Goal: Communication & Community: Answer question/provide support

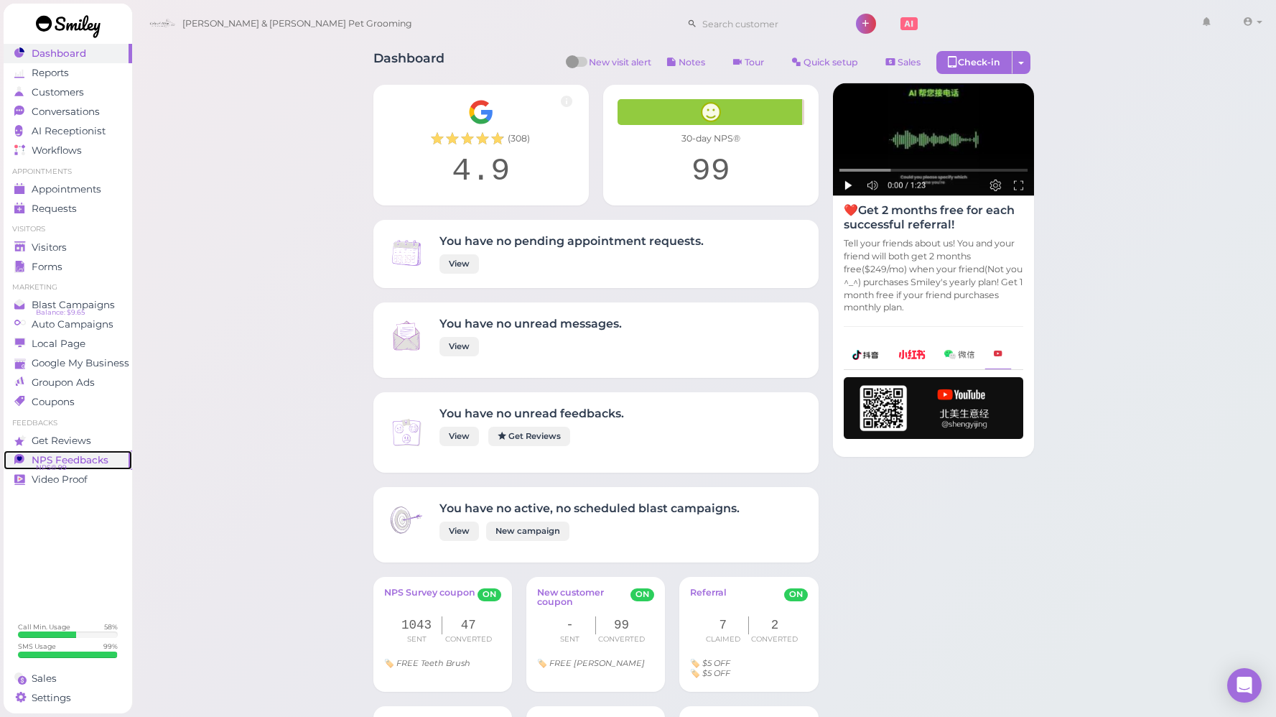
click at [63, 462] on span "NPS® 99" at bounding box center [51, 467] width 31 height 11
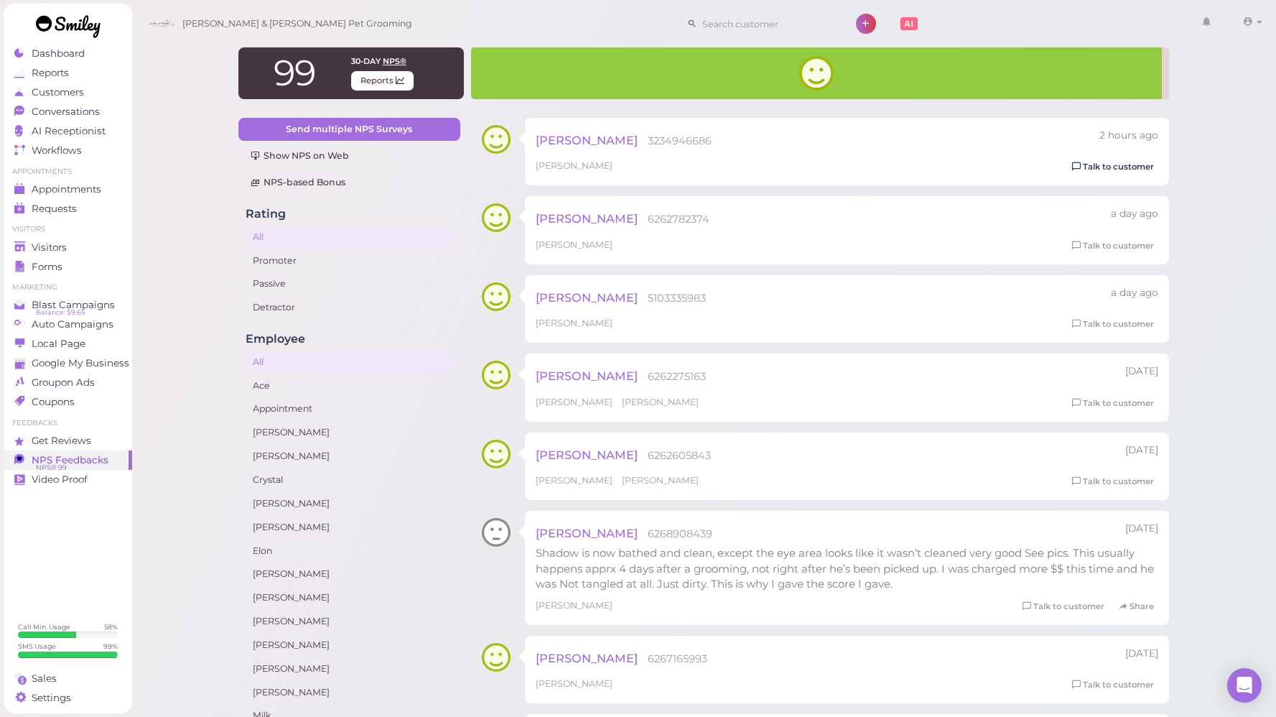
click at [1126, 167] on link "Talk to customer" at bounding box center [1113, 166] width 91 height 15
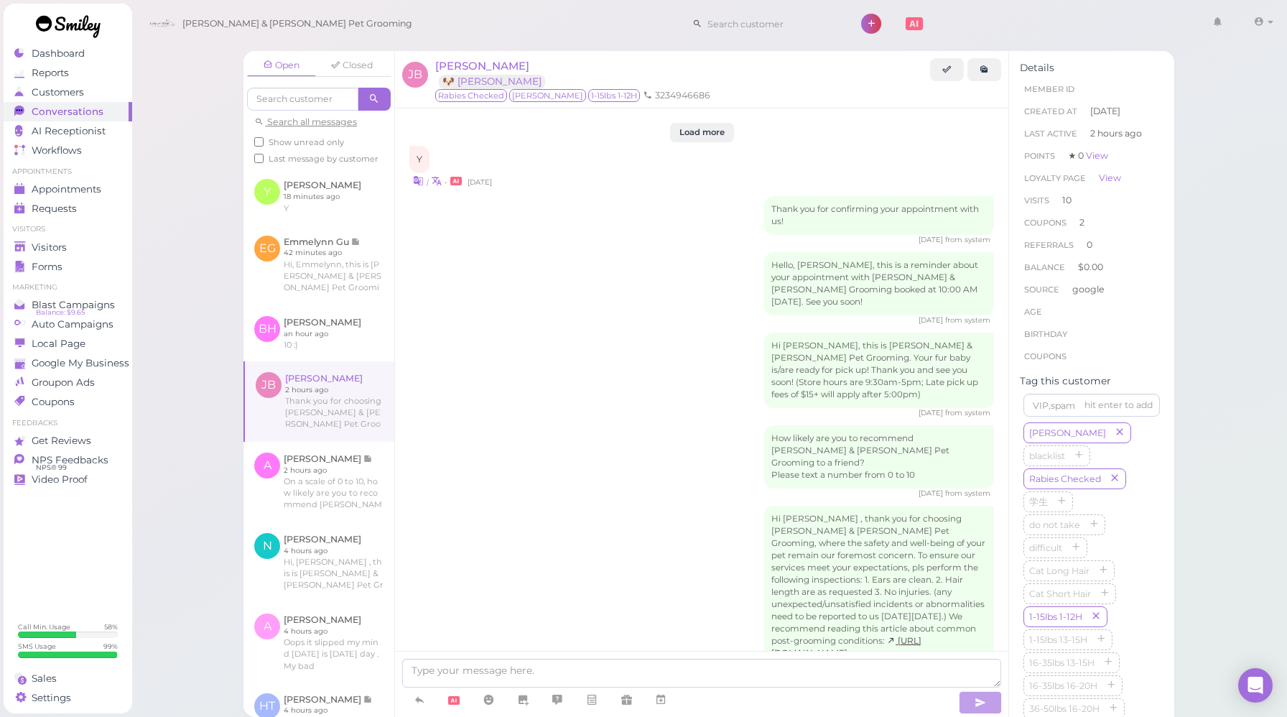
scroll to position [2000, 0]
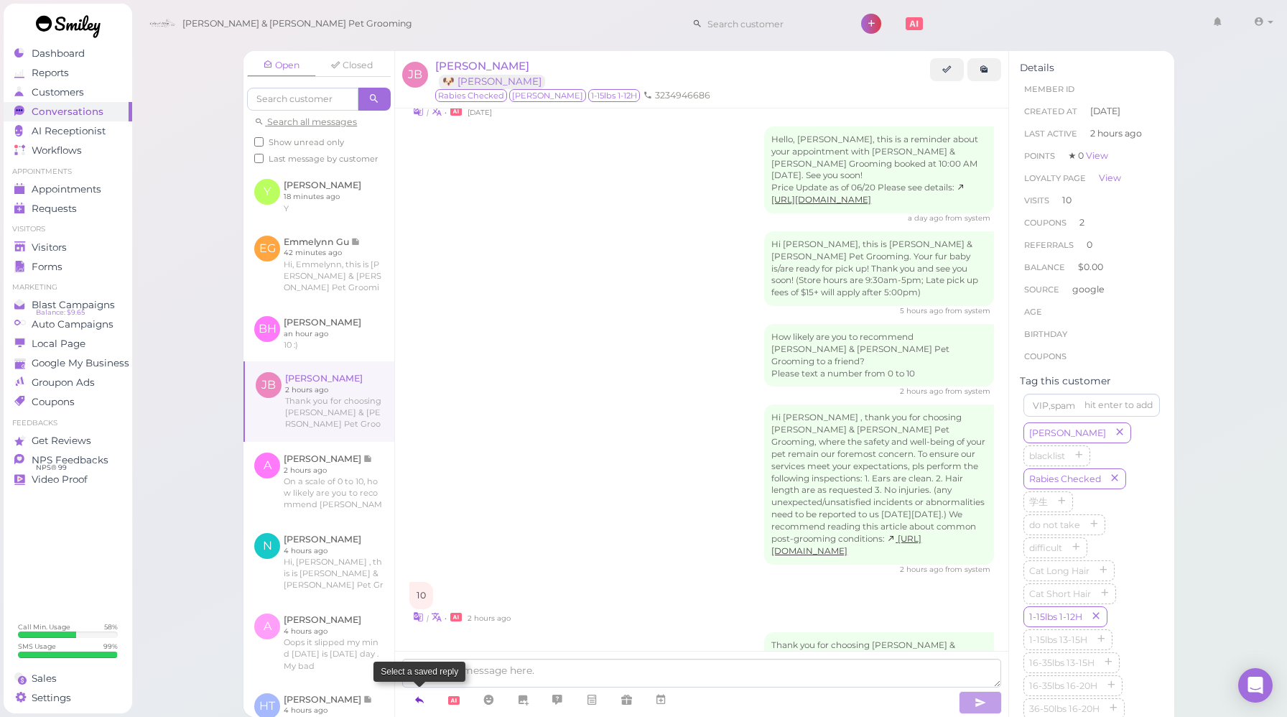
click at [417, 699] on icon at bounding box center [419, 699] width 11 height 14
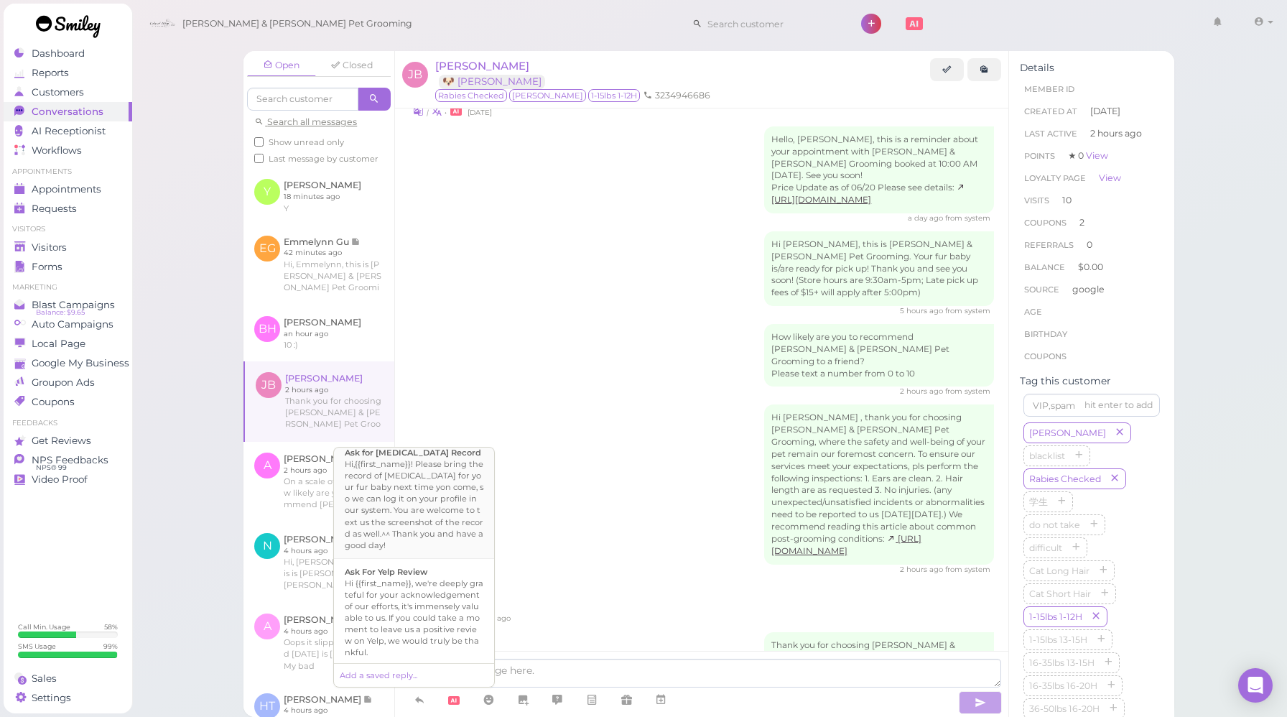
scroll to position [520, 0]
click at [418, 571] on div "Hi {{first_name}}, we're deeply grateful for your acknowledgement of our effort…" at bounding box center [414, 611] width 139 height 80
type textarea "Hi {{first_name}}, we're deeply grateful for your acknowledgement of our effort…"
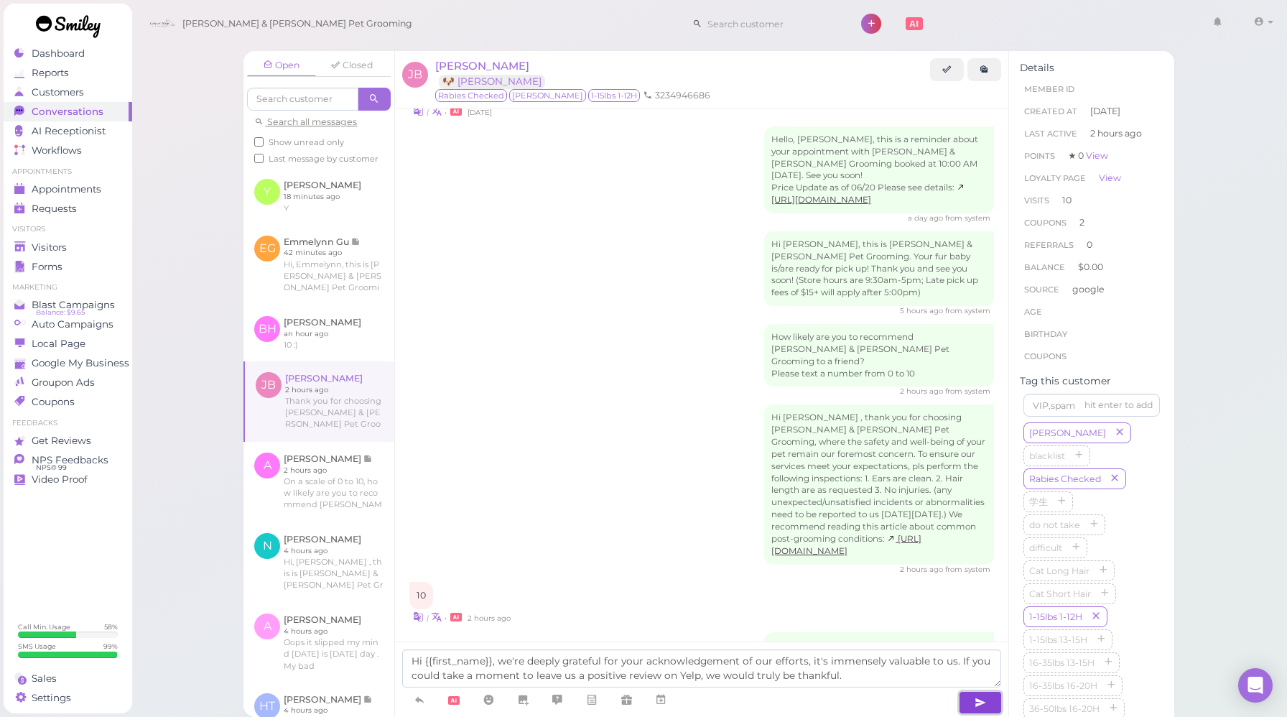
click at [980, 703] on icon "button" at bounding box center [980, 702] width 11 height 14
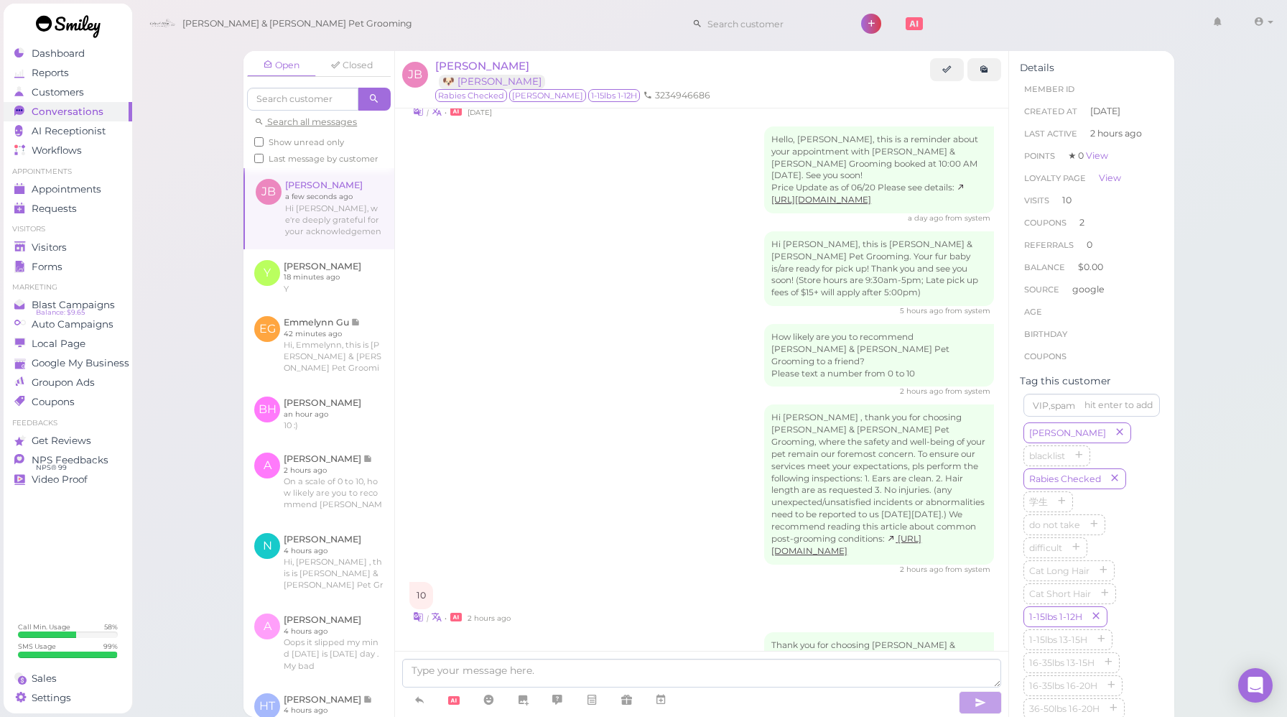
scroll to position [2083, 0]
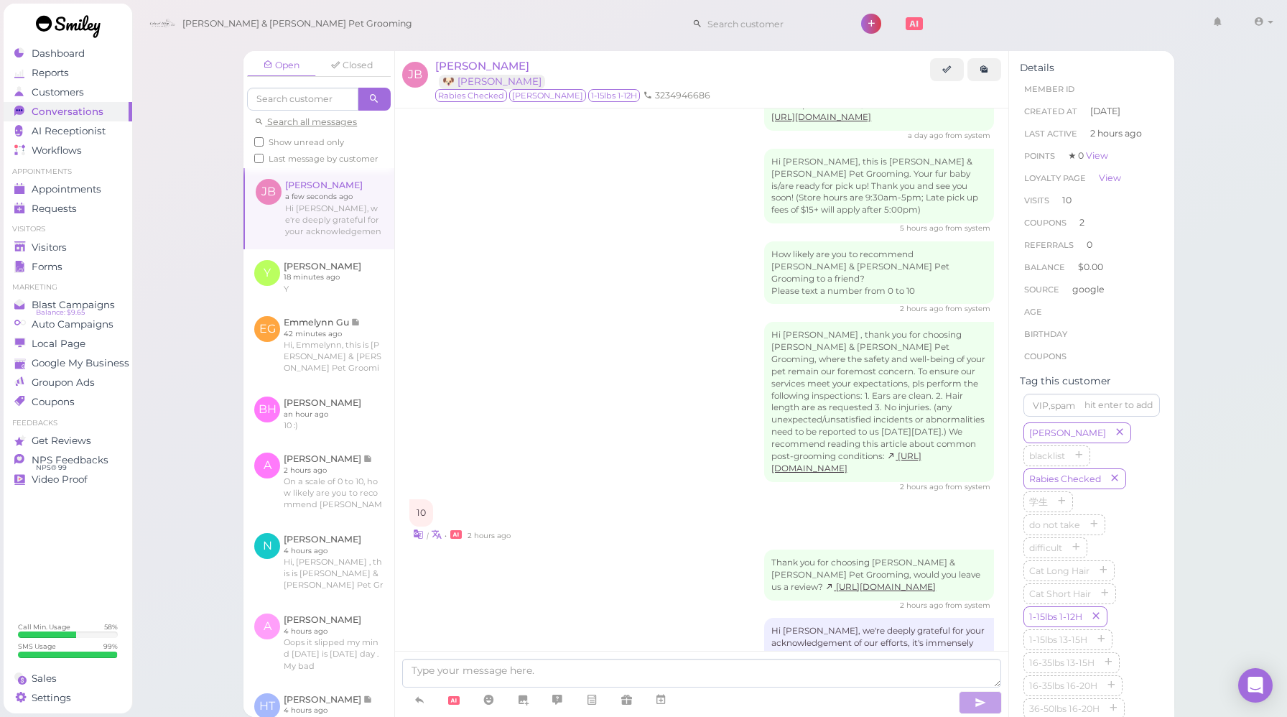
click at [637, 550] on div "Thank you for choosing [PERSON_NAME] & [PERSON_NAME] Pet Grooming, would you le…" at bounding box center [701, 580] width 585 height 61
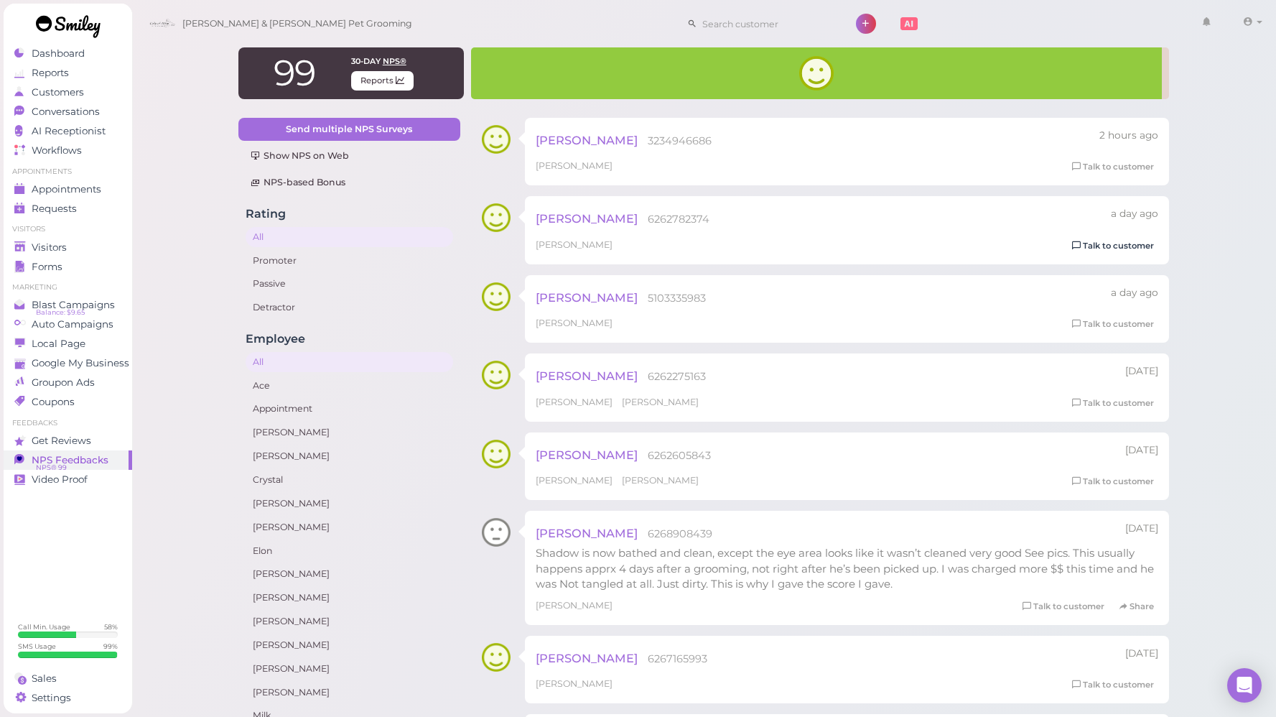
click at [1108, 243] on link "Talk to customer" at bounding box center [1113, 245] width 91 height 15
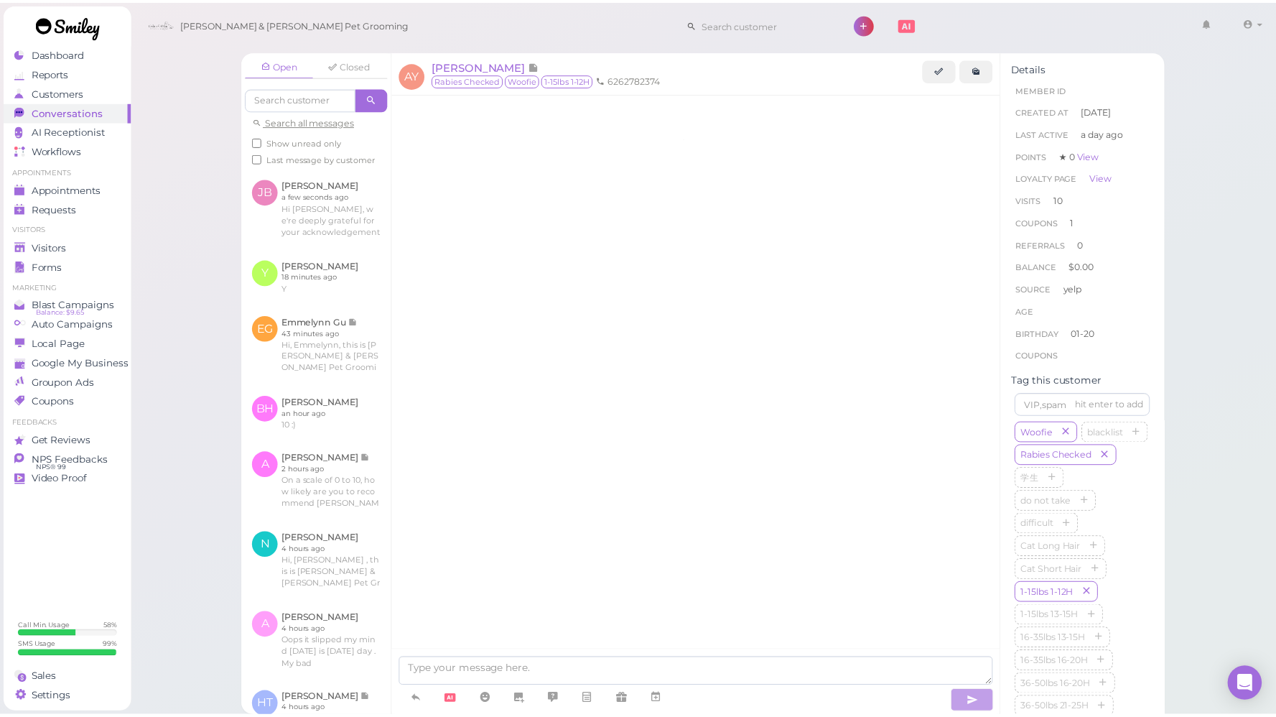
scroll to position [2096, 0]
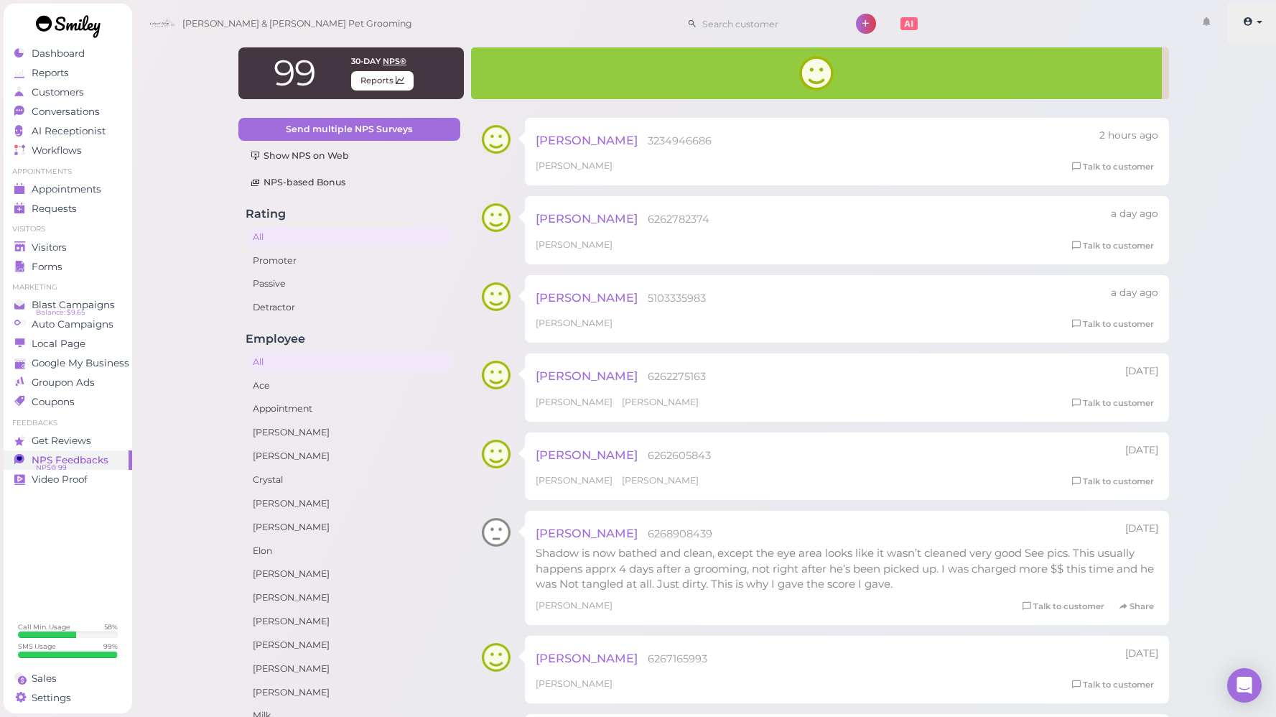
click at [1251, 18] on icon at bounding box center [1248, 21] width 10 height 13
click at [1201, 112] on link "Logout" at bounding box center [1228, 108] width 100 height 17
